Goal: Entertainment & Leisure: Consume media (video, audio)

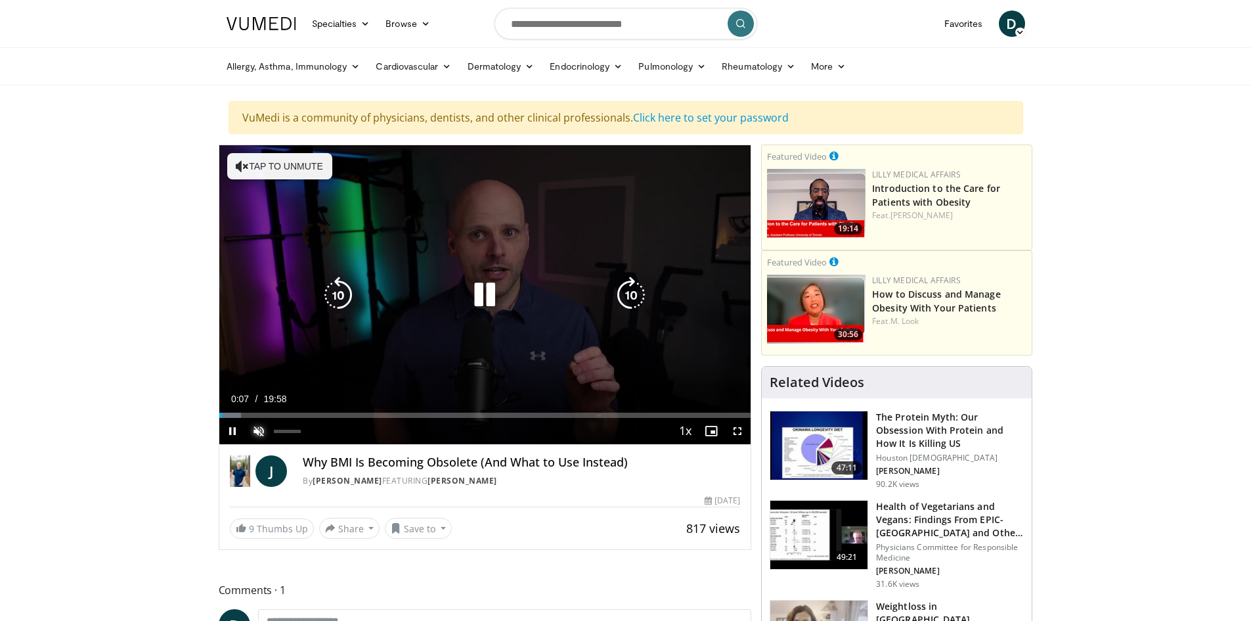
click at [260, 428] on span "Video Player" at bounding box center [259, 431] width 26 height 26
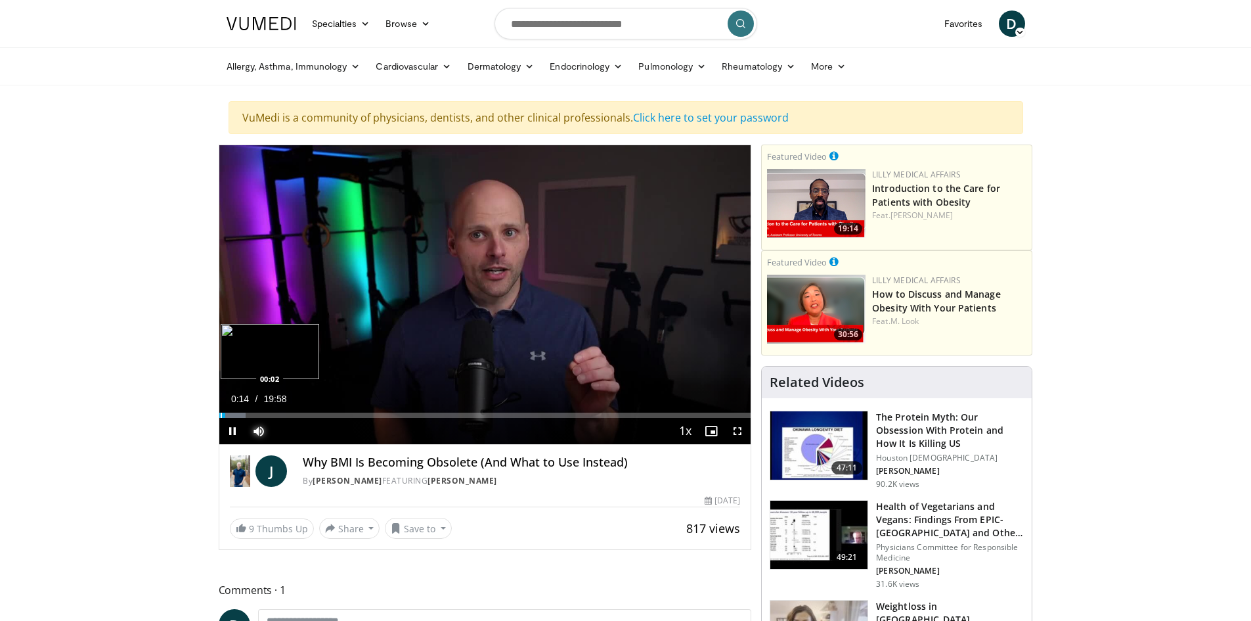
click at [221, 415] on div "Progress Bar" at bounding box center [221, 415] width 1 height 5
click at [233, 428] on span "Video Player" at bounding box center [232, 431] width 26 height 26
click at [231, 431] on span "Video Player" at bounding box center [232, 431] width 26 height 26
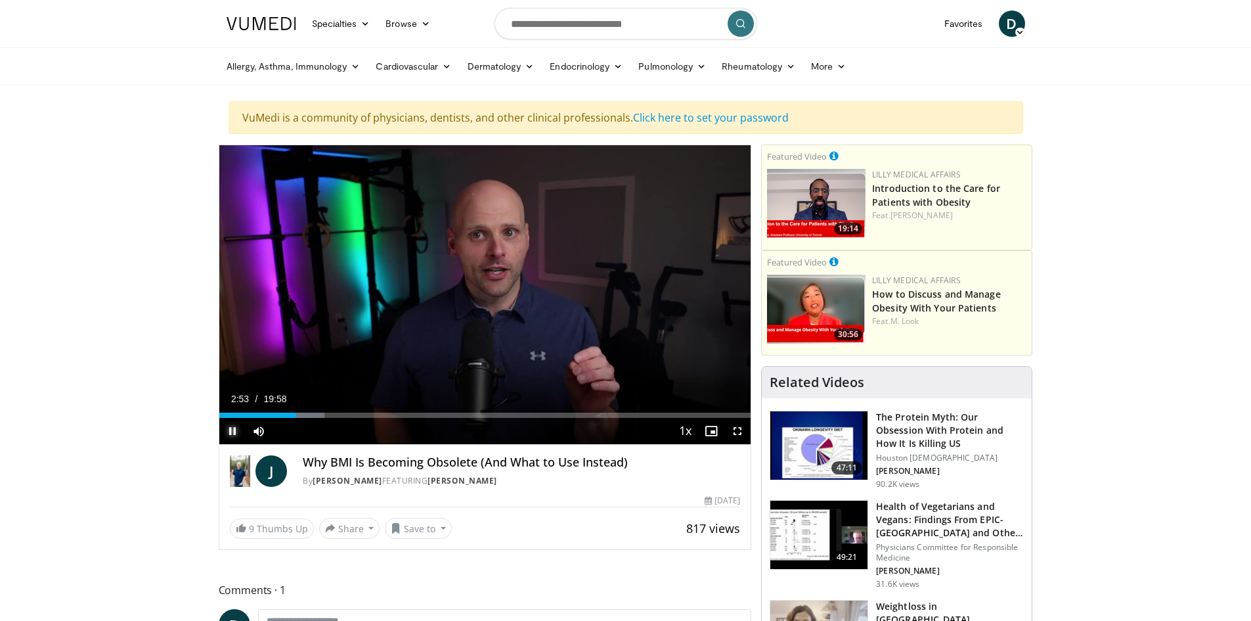
click at [231, 431] on span "Video Player" at bounding box center [232, 431] width 26 height 26
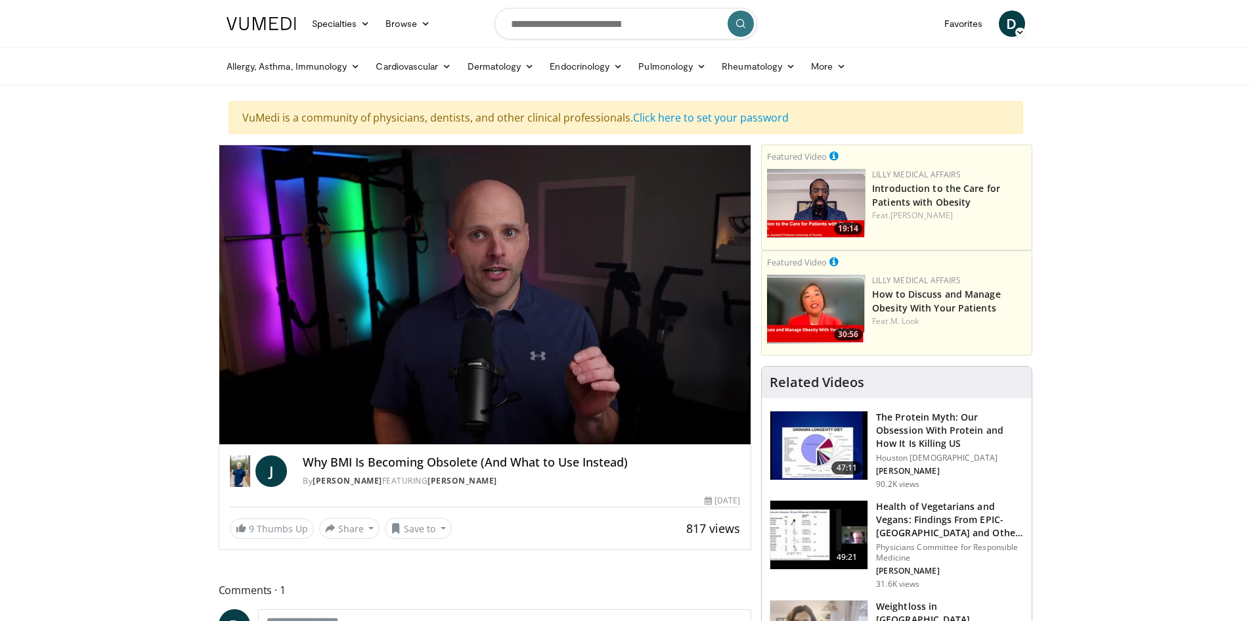
click at [231, 431] on video-js "**********" at bounding box center [485, 295] width 532 height 300
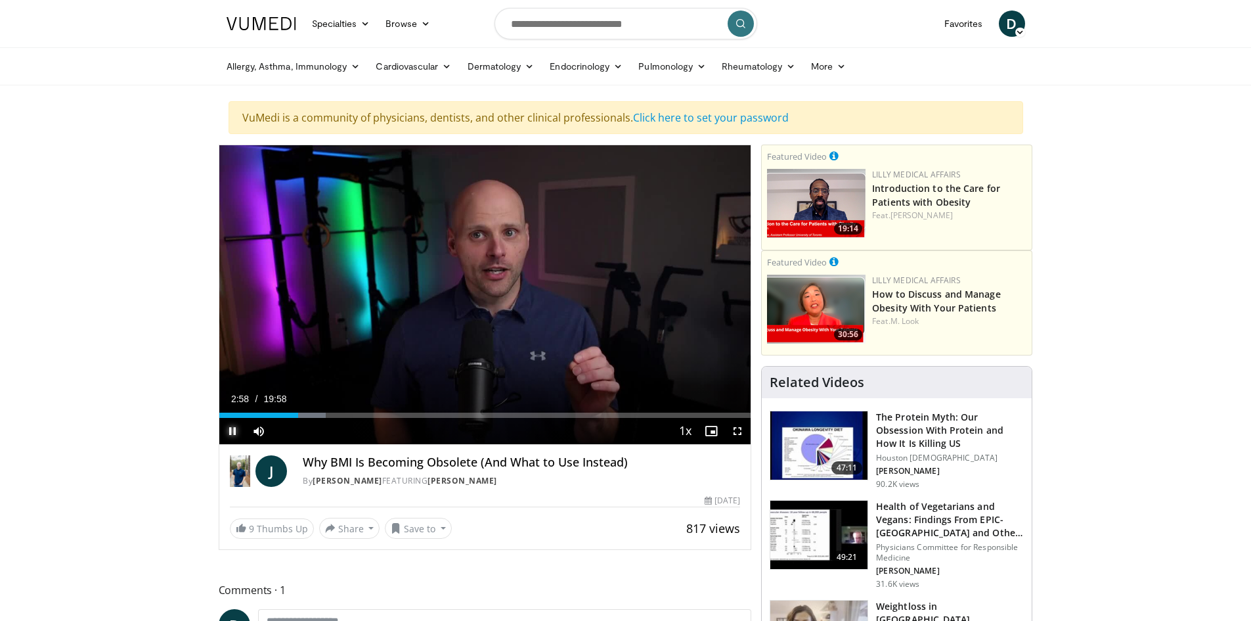
click at [229, 430] on span "Video Player" at bounding box center [232, 431] width 26 height 26
click at [312, 413] on div "Progress Bar" at bounding box center [312, 415] width 1 height 5
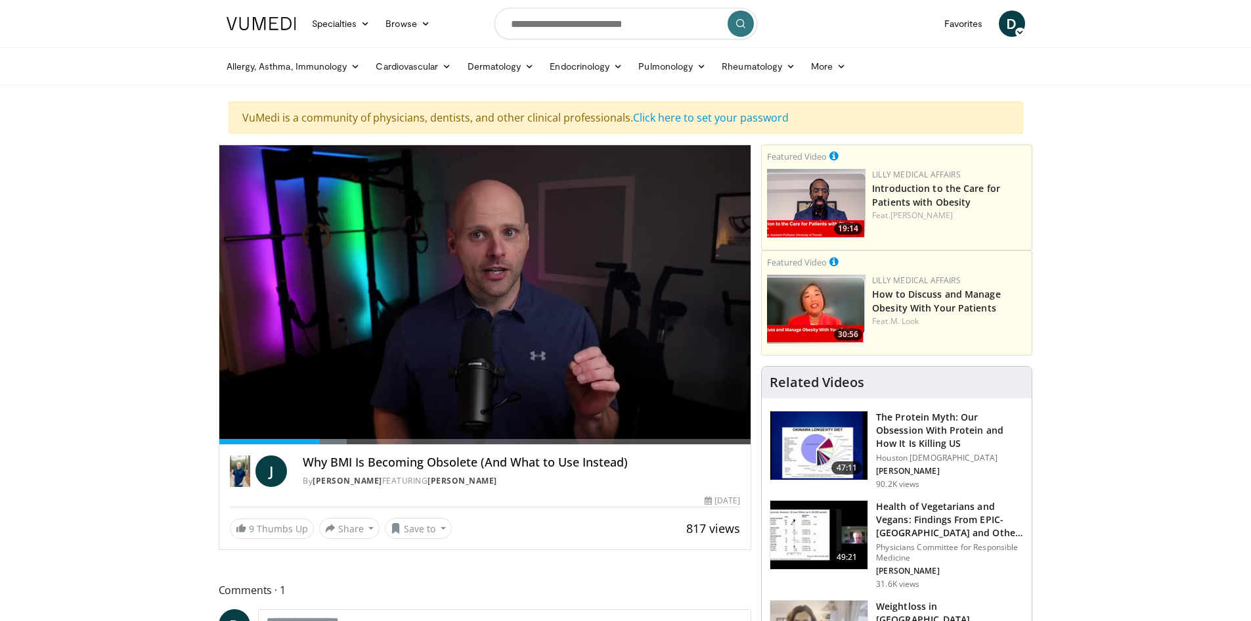
click at [233, 428] on video-js "**********" at bounding box center [485, 295] width 532 height 300
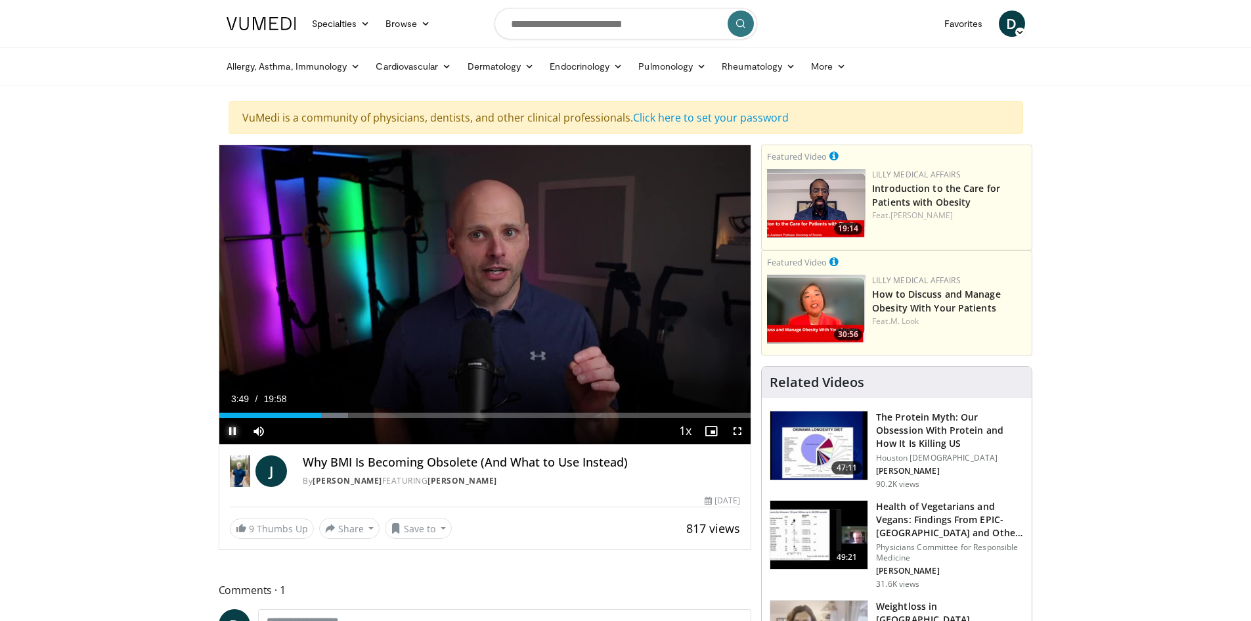
click at [231, 429] on span "Video Player" at bounding box center [232, 431] width 26 height 26
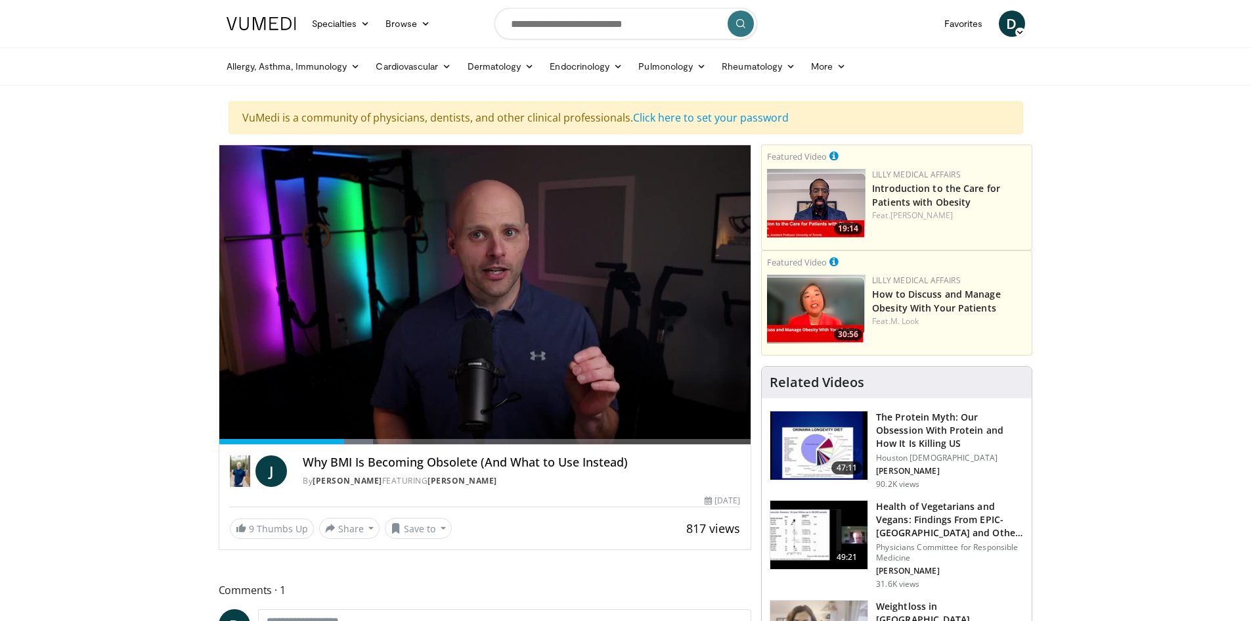
click at [231, 429] on div "10 seconds Tap to unmute" at bounding box center [485, 294] width 532 height 299
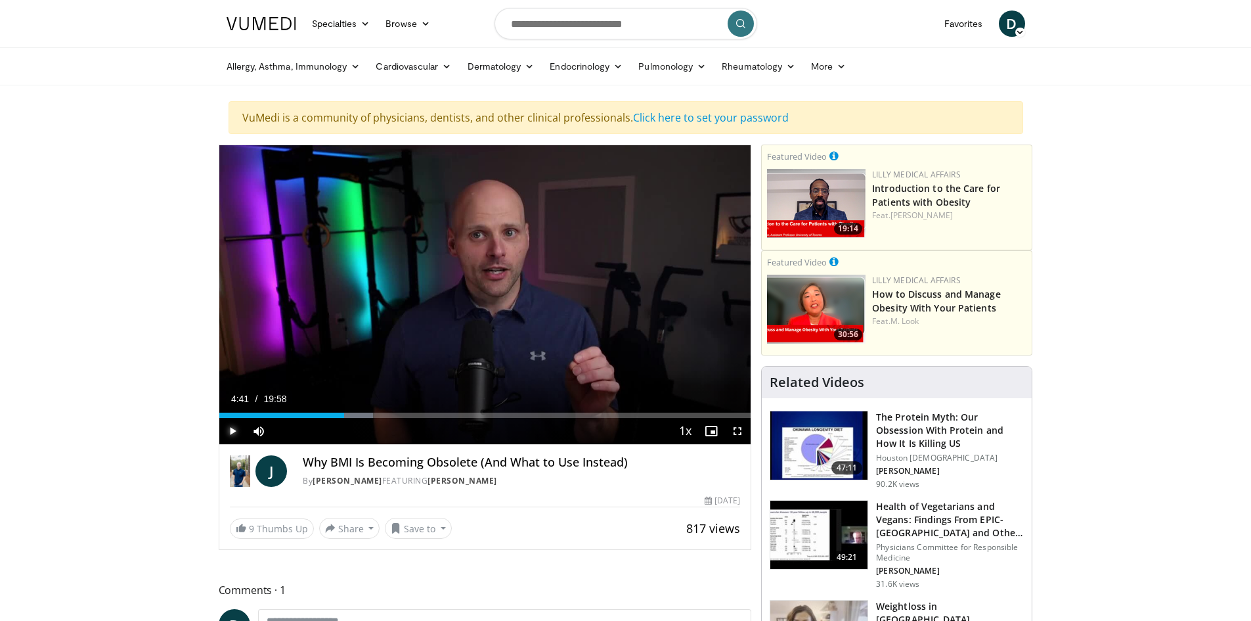
click at [231, 429] on span "Video Player" at bounding box center [232, 431] width 26 height 26
